Goal: Information Seeking & Learning: Learn about a topic

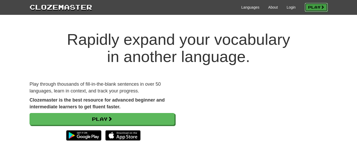
click at [317, 7] on link "Play" at bounding box center [316, 7] width 23 height 9
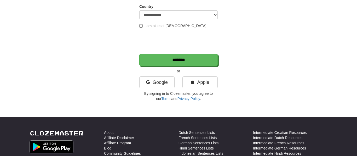
scroll to position [88, 0]
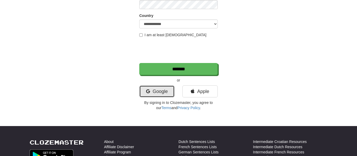
click at [168, 90] on link "Google" at bounding box center [156, 92] width 35 height 12
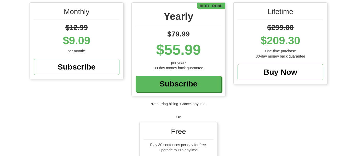
scroll to position [90, 0]
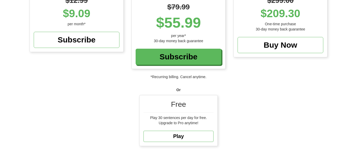
click at [255, 117] on div "Monthly $12.99 $9.09 per month* Subscribe Yearly $79.99 $55.99 per year* 30-day…" at bounding box center [178, 63] width 357 height 177
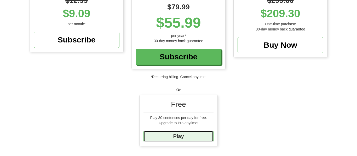
click at [204, 136] on link "Play" at bounding box center [178, 136] width 70 height 11
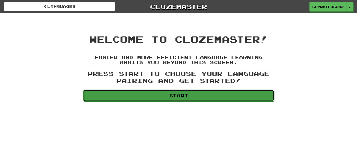
click at [237, 91] on link "Start" at bounding box center [178, 96] width 191 height 12
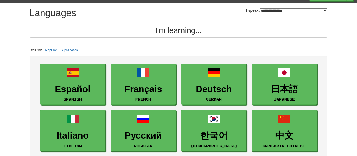
scroll to position [13, 0]
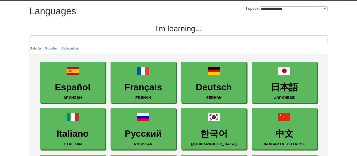
click at [300, 7] on select "**********" at bounding box center [294, 9] width 68 height 5
select select "*******"
click at [260, 7] on select "**********" at bounding box center [294, 9] width 68 height 5
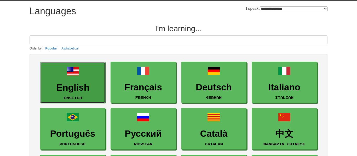
click at [86, 84] on h3 "English" at bounding box center [73, 88] width 60 height 10
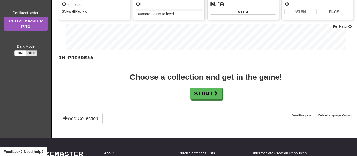
scroll to position [74, 0]
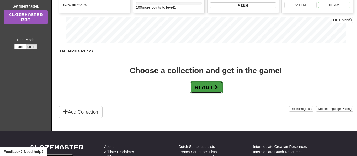
click at [199, 87] on button "Start" at bounding box center [206, 87] width 33 height 12
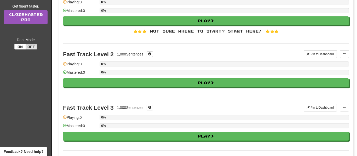
scroll to position [0, 0]
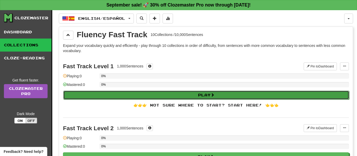
click at [203, 94] on button "Play" at bounding box center [206, 95] width 286 height 9
select select "**"
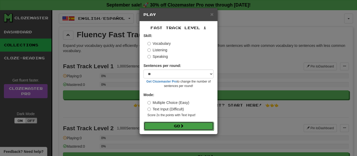
click at [198, 124] on button "Go" at bounding box center [179, 126] width 70 height 9
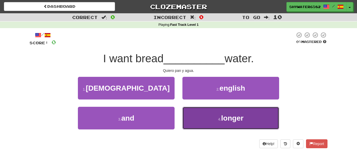
click at [195, 114] on button "4 . longer" at bounding box center [230, 118] width 97 height 23
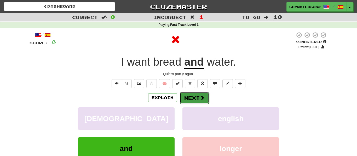
click at [193, 101] on button "Next" at bounding box center [194, 98] width 29 height 12
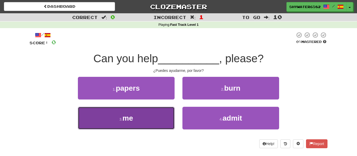
click at [166, 108] on button "3 . me" at bounding box center [126, 118] width 97 height 23
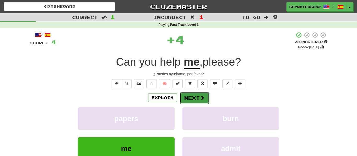
click at [182, 100] on button "Next" at bounding box center [194, 98] width 29 height 12
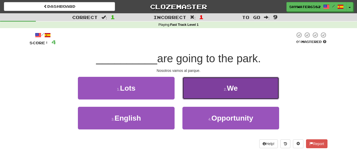
click at [191, 95] on button "2 . We" at bounding box center [230, 88] width 97 height 23
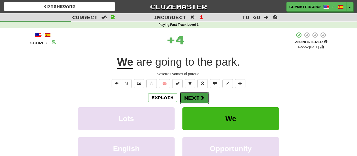
click at [192, 101] on button "Next" at bounding box center [194, 98] width 29 height 12
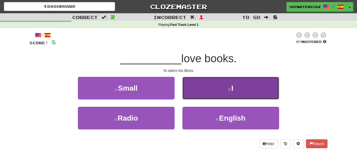
click at [209, 90] on button "2 . I" at bounding box center [230, 88] width 97 height 23
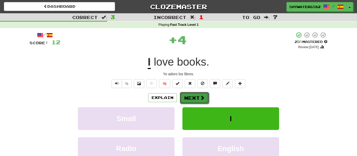
click at [204, 97] on span at bounding box center [202, 98] width 5 height 5
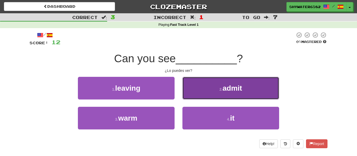
click at [203, 92] on button "2 . admit" at bounding box center [230, 88] width 97 height 23
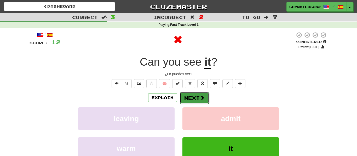
click at [201, 96] on span at bounding box center [202, 98] width 5 height 5
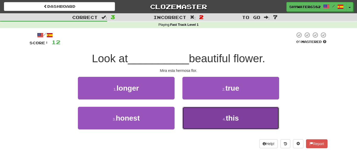
click at [205, 109] on button "4 . this" at bounding box center [230, 118] width 97 height 23
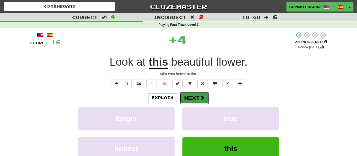
click at [198, 98] on button "Next" at bounding box center [194, 98] width 29 height 12
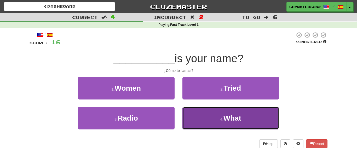
click at [189, 114] on button "4 . What" at bounding box center [230, 118] width 97 height 23
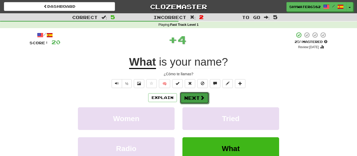
click at [191, 98] on button "Next" at bounding box center [194, 98] width 29 height 12
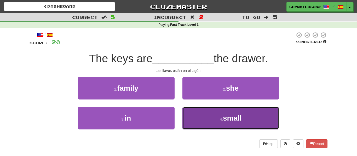
click at [195, 108] on button "4 . small" at bounding box center [230, 118] width 97 height 23
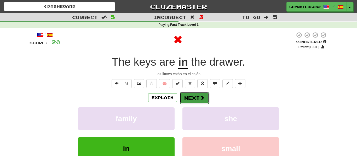
click at [194, 100] on button "Next" at bounding box center [194, 98] width 29 height 12
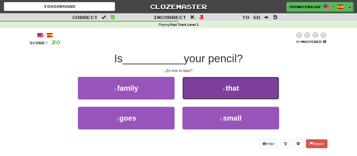
click at [201, 89] on button "2 . that" at bounding box center [230, 88] width 97 height 23
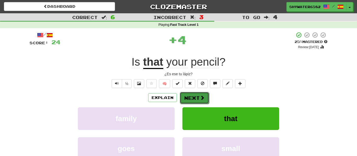
click at [196, 97] on button "Next" at bounding box center [194, 98] width 29 height 12
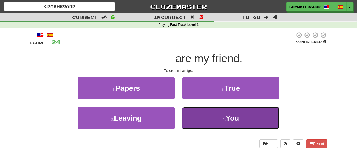
click at [195, 112] on button "4 . You" at bounding box center [230, 118] width 97 height 23
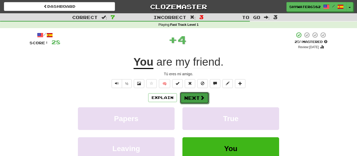
click at [192, 100] on button "Next" at bounding box center [194, 98] width 29 height 12
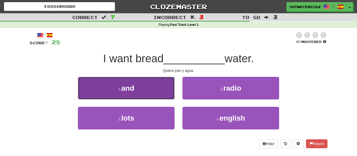
click at [162, 89] on button "1 . and" at bounding box center [126, 88] width 97 height 23
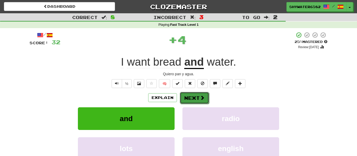
click at [188, 97] on button "Next" at bounding box center [194, 98] width 29 height 12
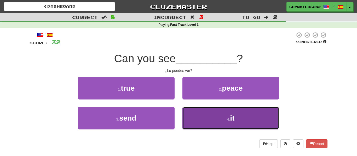
click at [197, 112] on button "4 . it" at bounding box center [230, 118] width 97 height 23
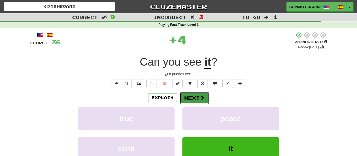
click at [200, 102] on button "Next" at bounding box center [194, 98] width 29 height 12
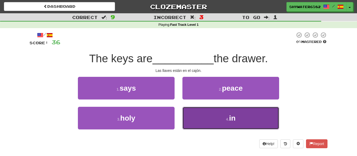
click at [206, 112] on button "4 . in" at bounding box center [230, 118] width 97 height 23
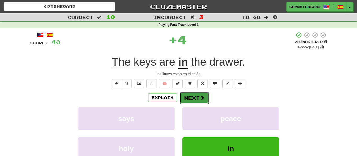
click at [200, 93] on button "Next" at bounding box center [194, 98] width 29 height 12
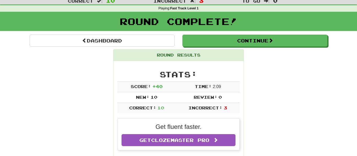
scroll to position [16, 0]
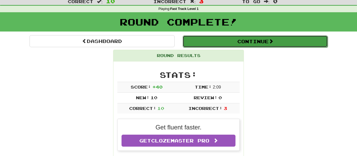
click at [253, 43] on button "Continue" at bounding box center [255, 42] width 145 height 12
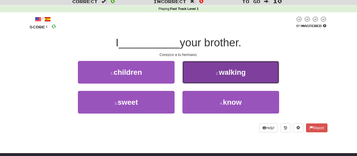
click at [196, 73] on button "2 . walking" at bounding box center [230, 72] width 97 height 23
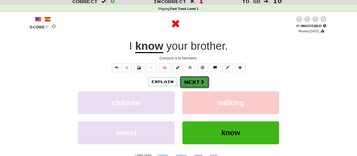
click at [197, 79] on button "Next" at bounding box center [194, 82] width 29 height 12
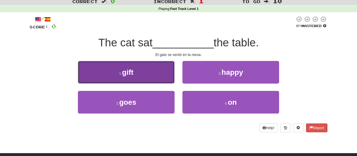
click at [126, 79] on button "1 . gift" at bounding box center [126, 72] width 97 height 23
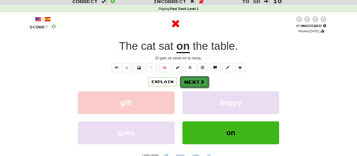
click at [190, 80] on button "Next" at bounding box center [194, 82] width 29 height 12
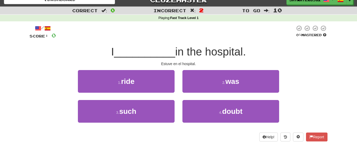
scroll to position [6, 0]
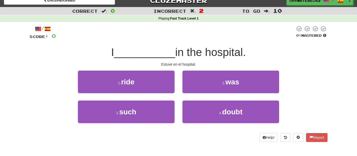
click at [197, 99] on div "2 . was" at bounding box center [230, 86] width 104 height 30
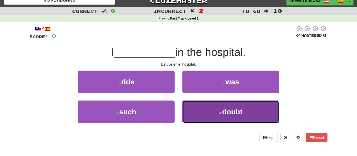
click at [199, 103] on button "4 . doubt" at bounding box center [230, 112] width 97 height 23
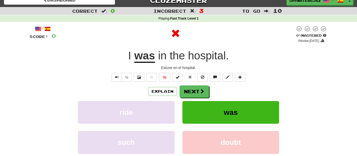
click at [198, 98] on div "Explain Next ride was such doubt Learn more: ride was such doubt" at bounding box center [179, 128] width 298 height 84
click at [198, 90] on button "Next" at bounding box center [194, 92] width 29 height 12
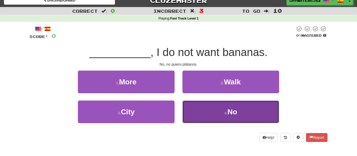
click at [215, 119] on button "4 . No" at bounding box center [230, 112] width 97 height 23
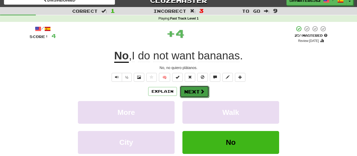
click at [198, 91] on button "Next" at bounding box center [194, 92] width 29 height 12
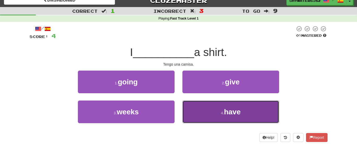
click at [192, 110] on button "4 . have" at bounding box center [230, 112] width 97 height 23
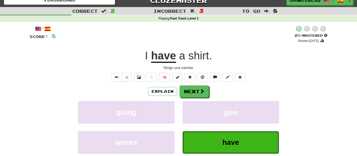
click at [219, 150] on button "have" at bounding box center [230, 142] width 97 height 23
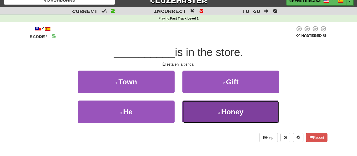
click at [190, 114] on button "4 . Honey" at bounding box center [230, 112] width 97 height 23
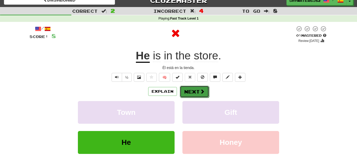
click at [191, 93] on button "Next" at bounding box center [194, 92] width 29 height 12
